Goal: Task Accomplishment & Management: Use online tool/utility

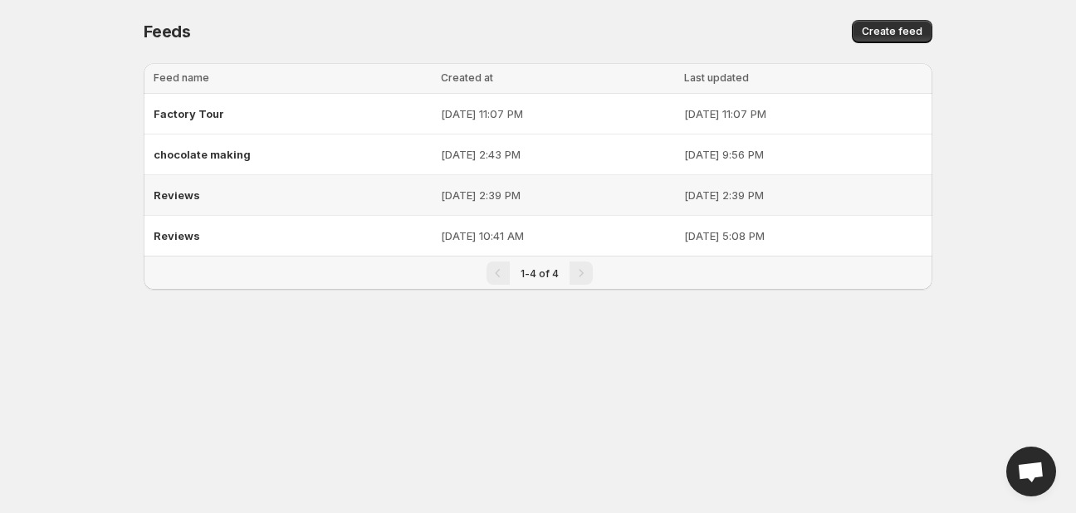
click at [176, 205] on div "Reviews" at bounding box center [292, 195] width 277 height 30
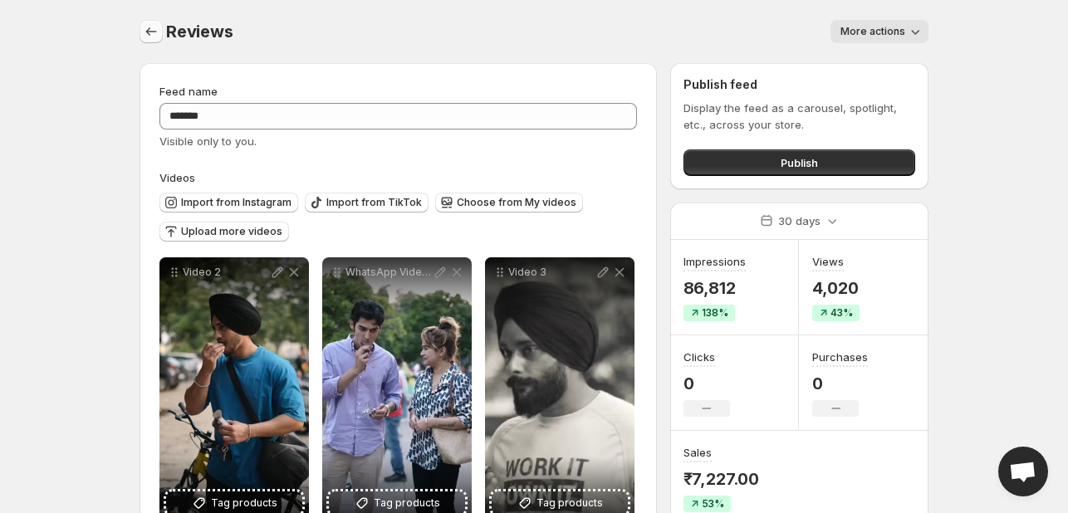
click at [143, 27] on icon "Settings" at bounding box center [151, 31] width 17 height 17
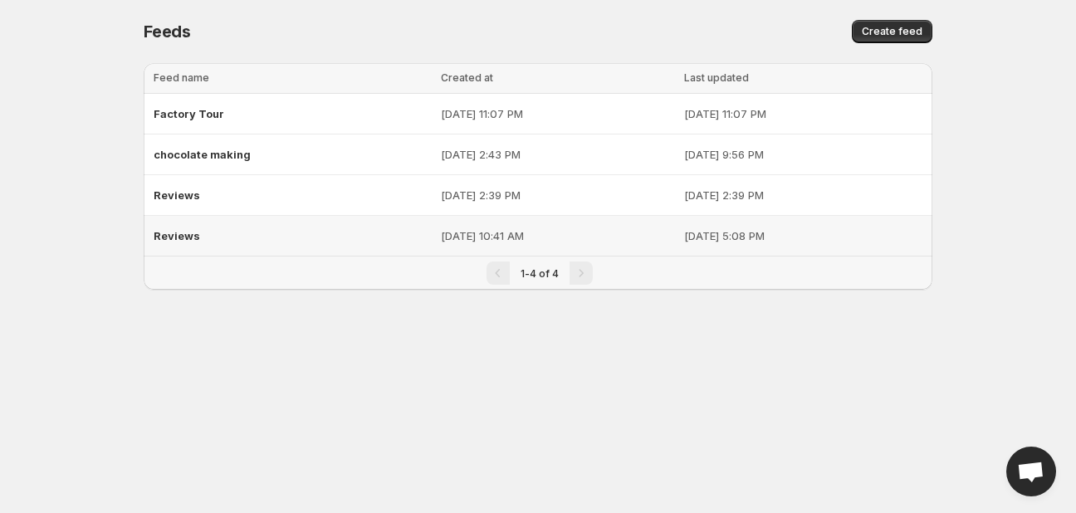
click at [170, 235] on span "Reviews" at bounding box center [177, 235] width 46 height 13
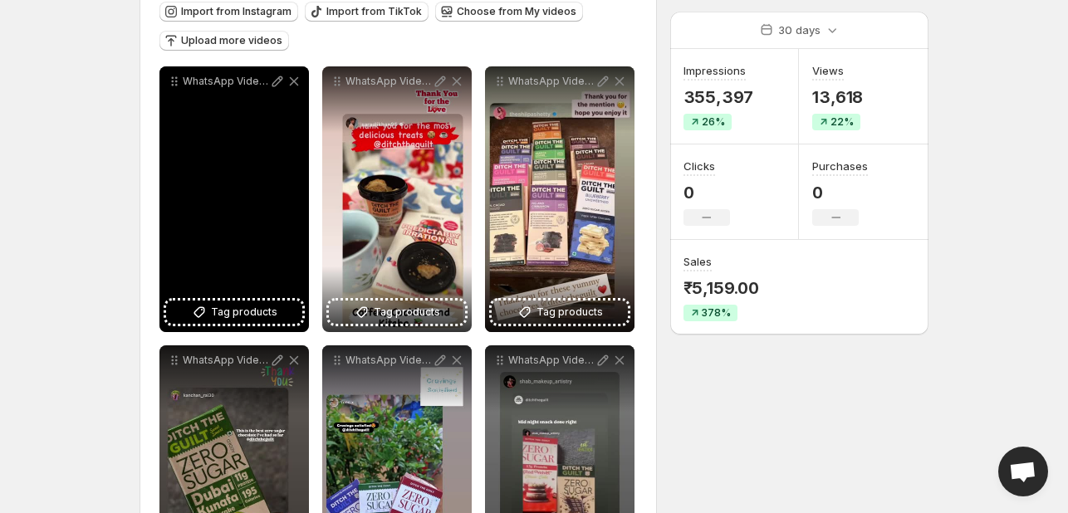
scroll to position [249, 0]
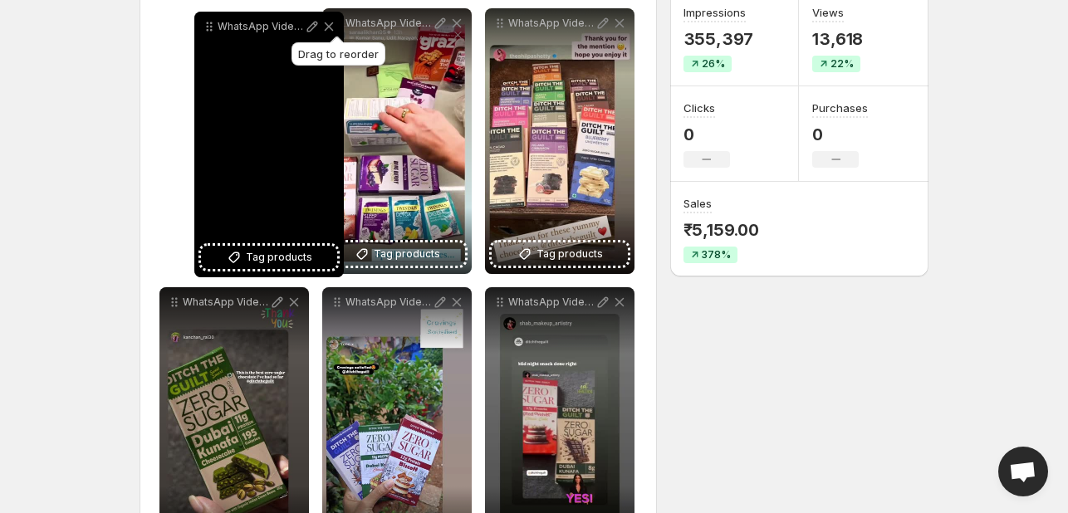
drag, startPoint x: 338, startPoint y: 26, endPoint x: 210, endPoint y: 29, distance: 127.9
click at [210, 29] on icon at bounding box center [209, 26] width 17 height 17
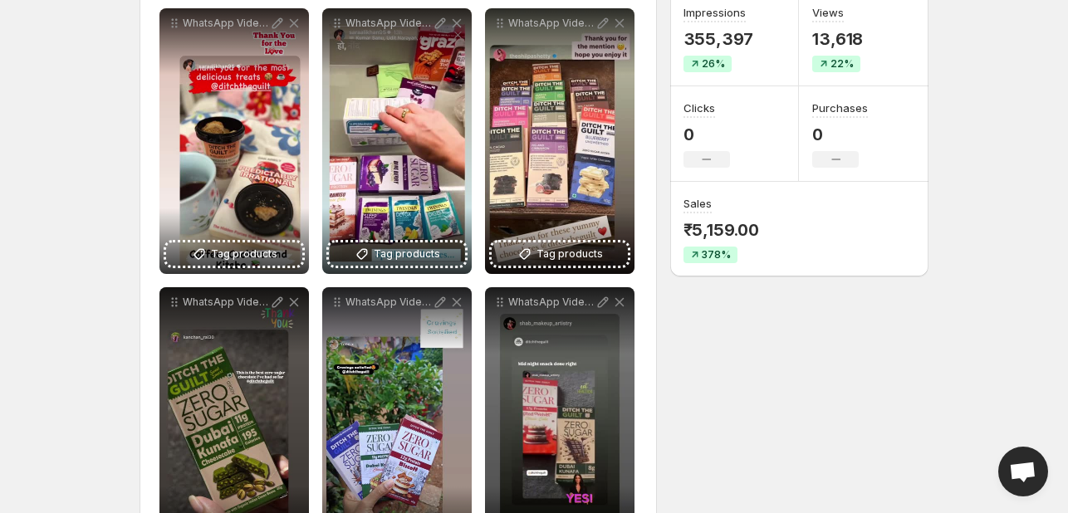
scroll to position [0, 0]
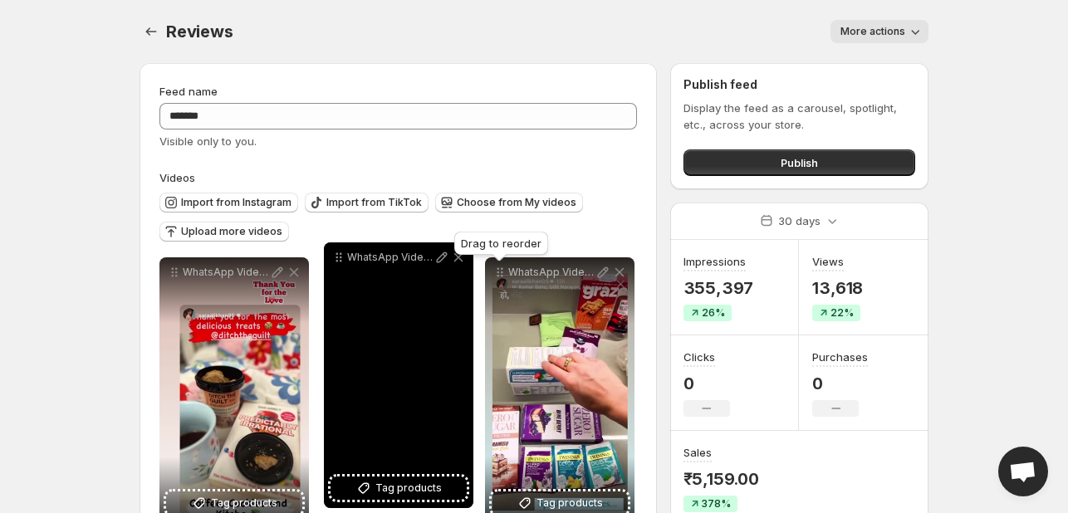
drag, startPoint x: 500, startPoint y: 273, endPoint x: 339, endPoint y: 258, distance: 161.8
click at [339, 258] on icon at bounding box center [338, 257] width 17 height 17
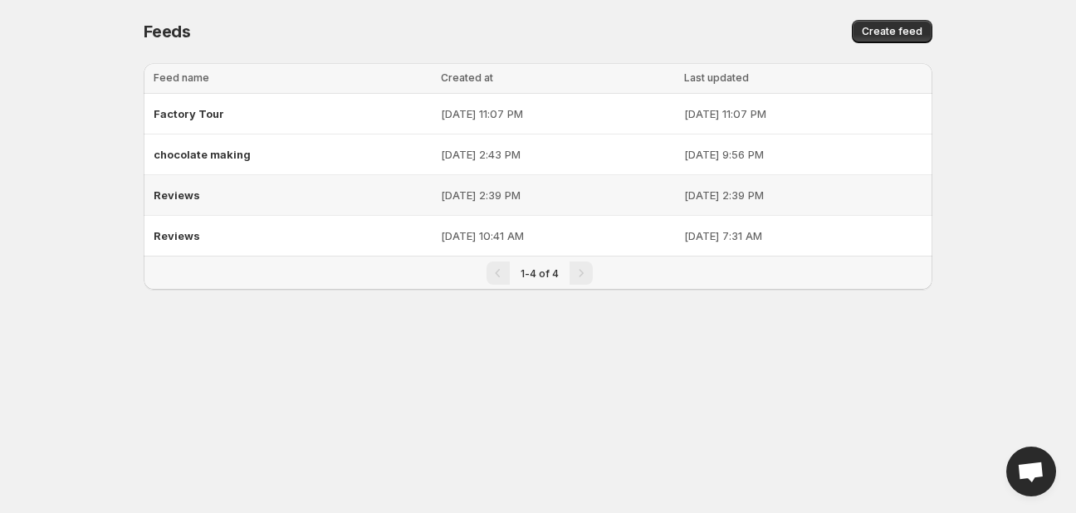
click at [194, 203] on div "Reviews" at bounding box center [292, 195] width 277 height 30
click at [179, 230] on span "Reviews" at bounding box center [177, 235] width 46 height 13
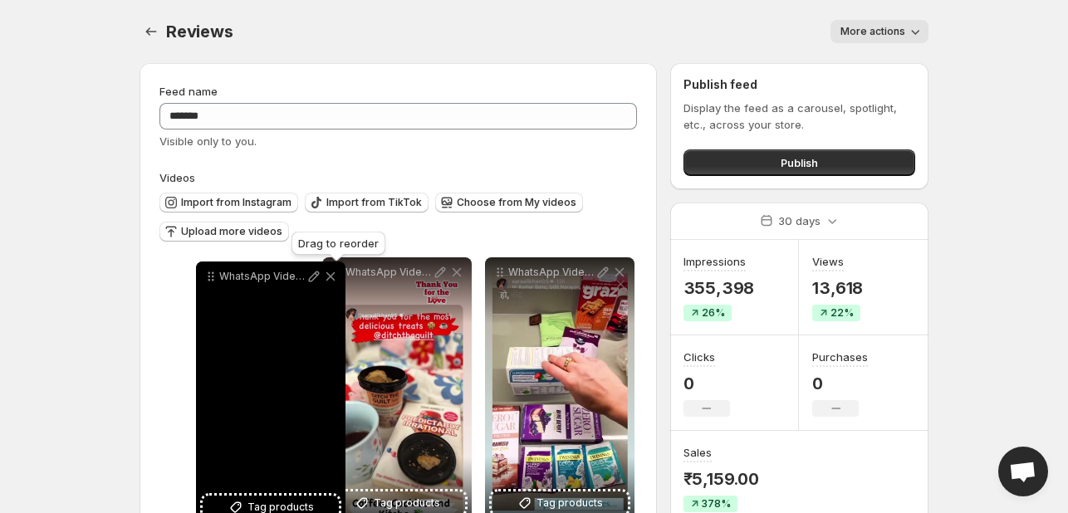
drag, startPoint x: 335, startPoint y: 270, endPoint x: 205, endPoint y: 273, distance: 130.4
click at [208, 273] on icon at bounding box center [209, 273] width 2 height 2
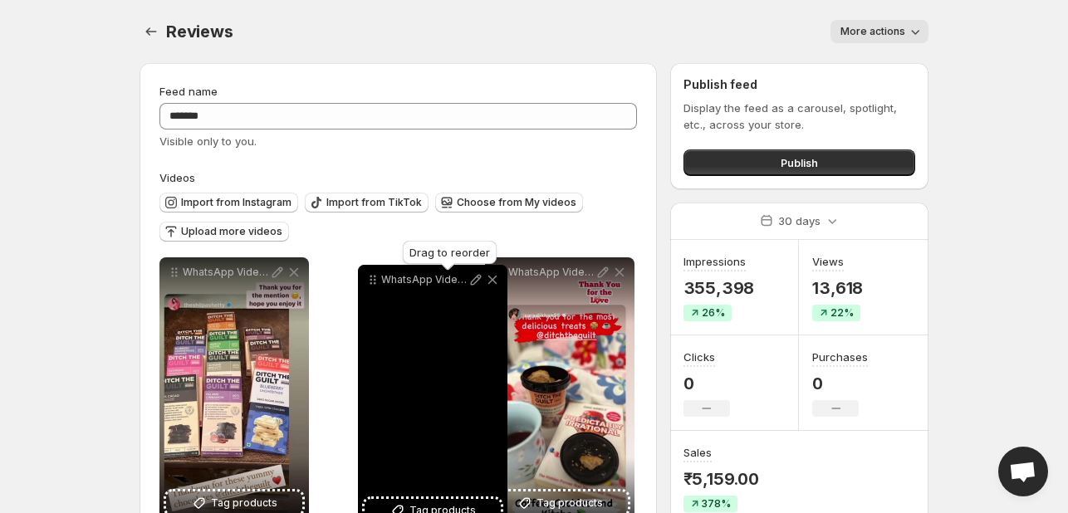
drag, startPoint x: 499, startPoint y: 267, endPoint x: 368, endPoint y: 271, distance: 131.3
click at [368, 272] on icon at bounding box center [373, 280] width 17 height 17
